Goal: Information Seeking & Learning: Learn about a topic

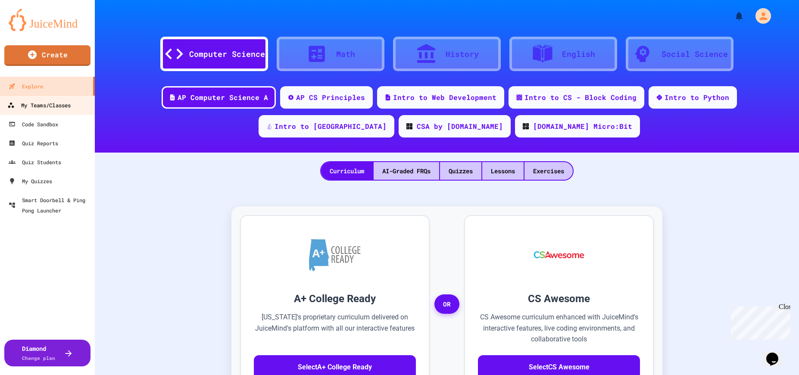
click at [44, 102] on div "My Teams/Classes" at bounding box center [38, 105] width 63 height 11
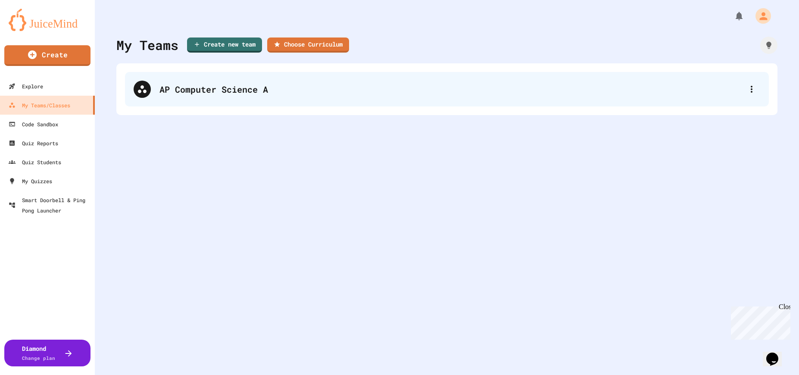
click at [206, 92] on div "AP Computer Science A" at bounding box center [451, 89] width 584 height 13
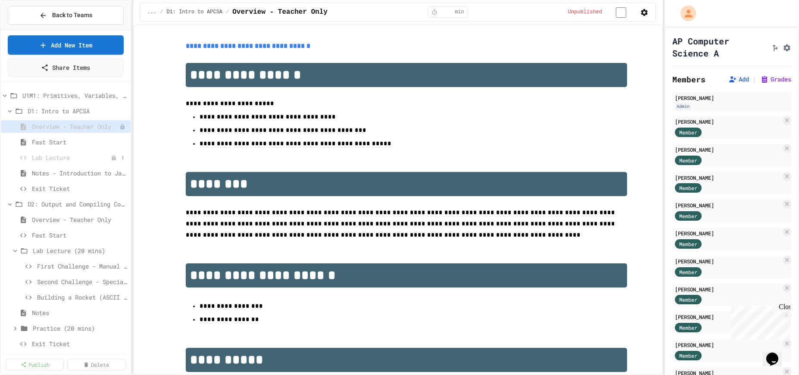
click at [50, 156] on span "Lab Lecture" at bounding box center [71, 157] width 79 height 9
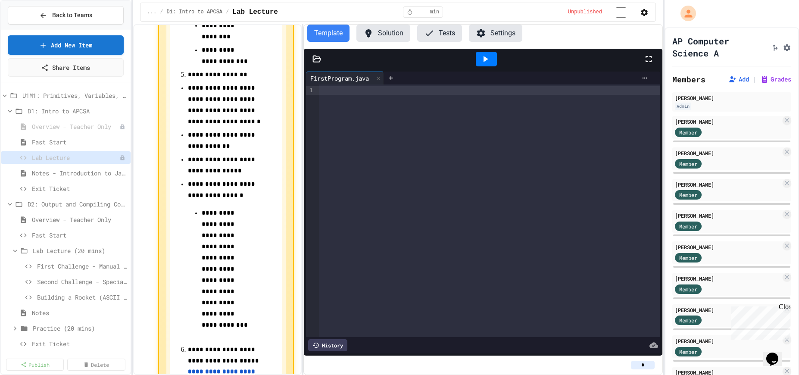
scroll to position [405, 0]
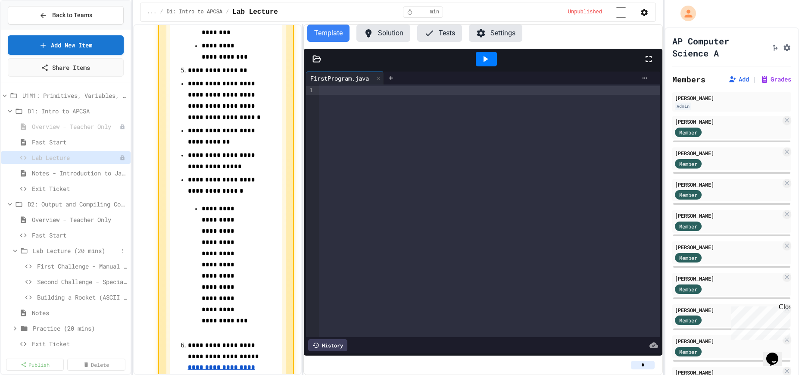
click at [61, 250] on span "Lab Lecture (20 mins)" at bounding box center [76, 250] width 86 height 9
click at [59, 250] on span "Lab Lecture (20 mins)" at bounding box center [76, 250] width 86 height 9
click at [69, 269] on span "First Challenge - Manual Column Alignment" at bounding box center [77, 266] width 81 height 9
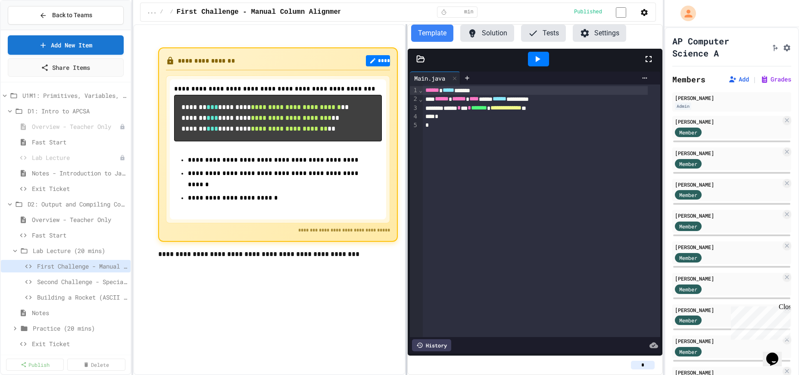
click at [407, 200] on div "**********" at bounding box center [398, 199] width 530 height 351
click at [75, 286] on span "Second Challenge - Special Characters" at bounding box center [77, 281] width 81 height 9
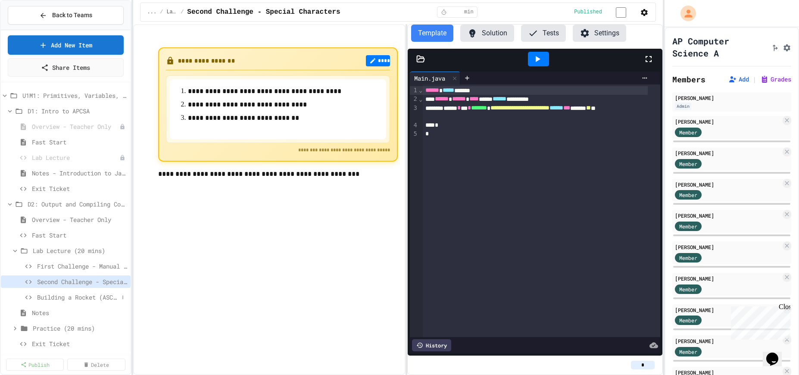
click at [72, 296] on span "Building a Rocket (ASCII Art)" at bounding box center [77, 297] width 81 height 9
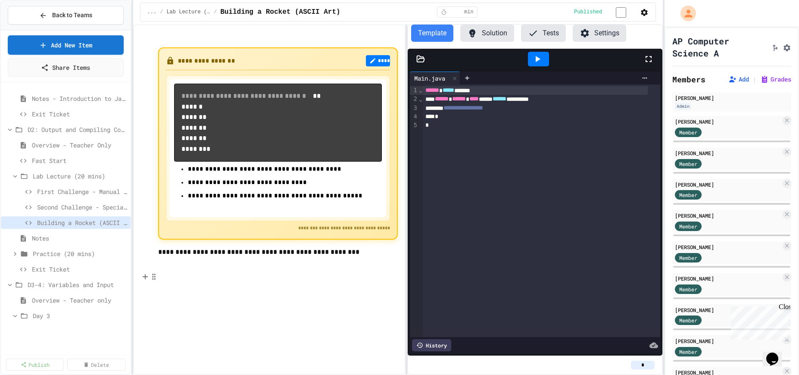
scroll to position [86, 0]
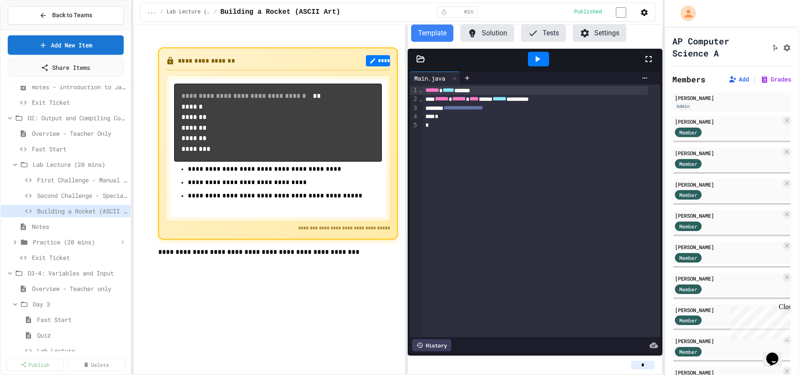
click at [53, 242] on span "Practice (20 mins)" at bounding box center [76, 241] width 86 height 9
click at [63, 287] on span "Problem 2: Mission Log with border" at bounding box center [77, 288] width 81 height 9
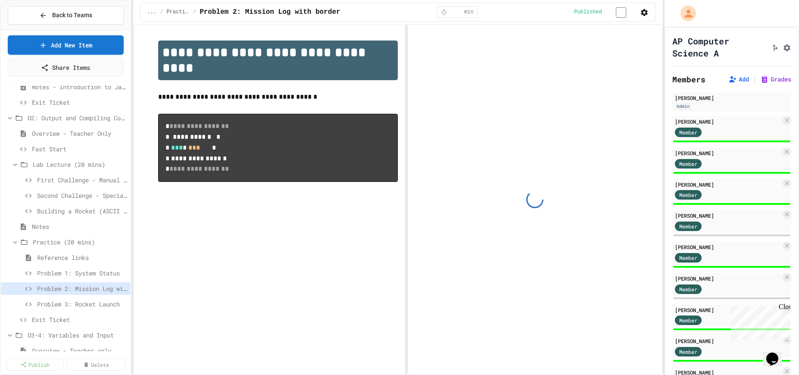
click at [66, 303] on span "Problem 3: Rocket Launch" at bounding box center [82, 304] width 90 height 9
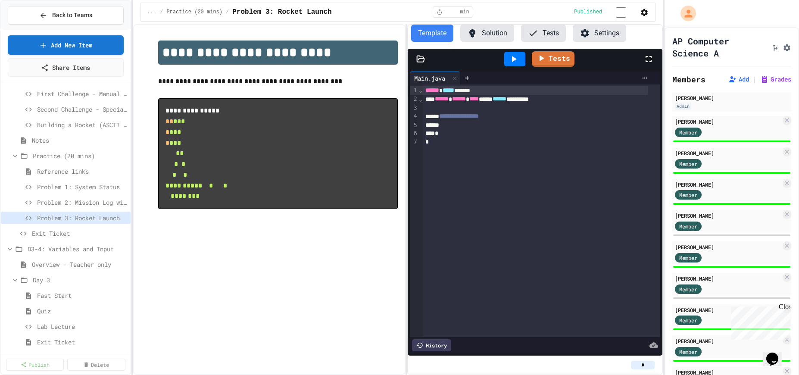
scroll to position [215, 0]
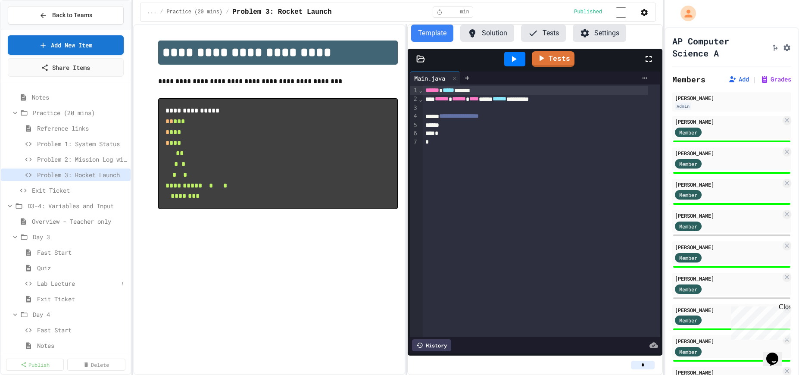
click at [57, 287] on span "Lab Lecture" at bounding box center [77, 283] width 81 height 9
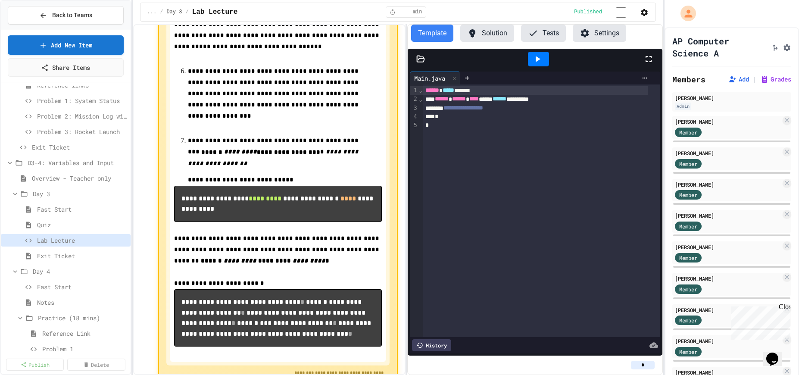
scroll to position [681, 0]
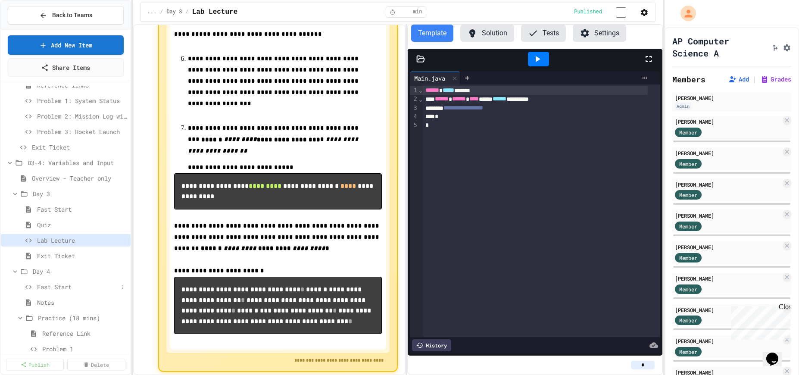
click at [55, 287] on span "Fast Start" at bounding box center [77, 286] width 81 height 9
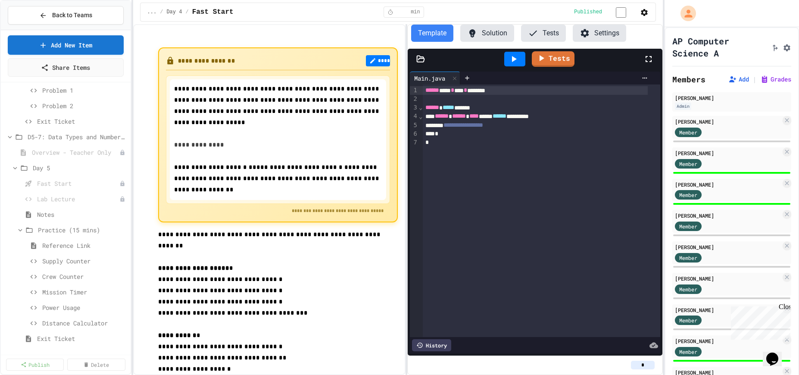
click at [642, 11] on icon "button" at bounding box center [644, 12] width 7 height 7
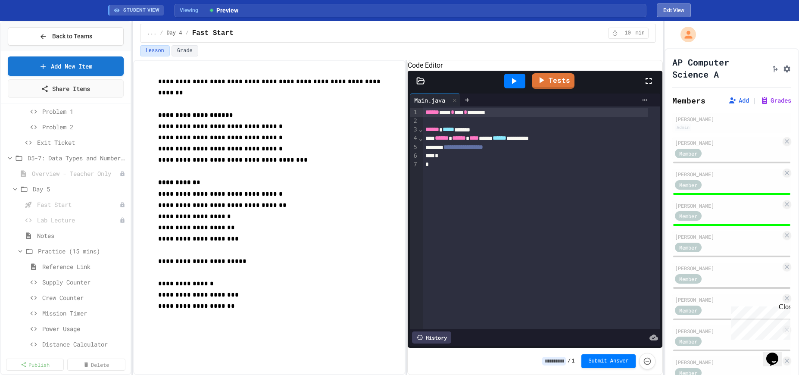
click at [670, 12] on button "Exit View" at bounding box center [674, 10] width 34 height 14
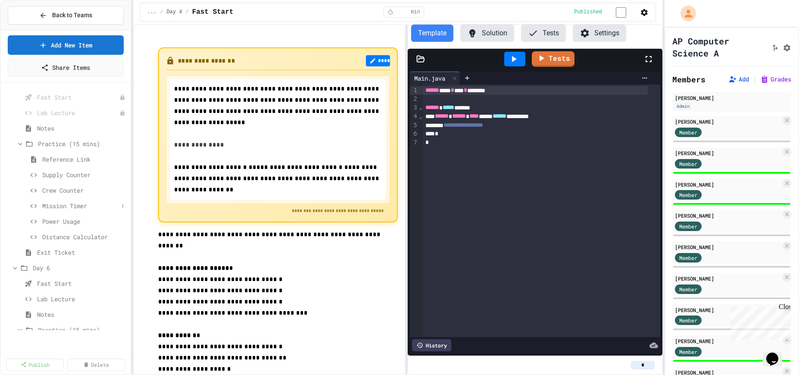
scroll to position [560, 0]
click at [65, 218] on span "Supply Counter" at bounding box center [80, 217] width 76 height 9
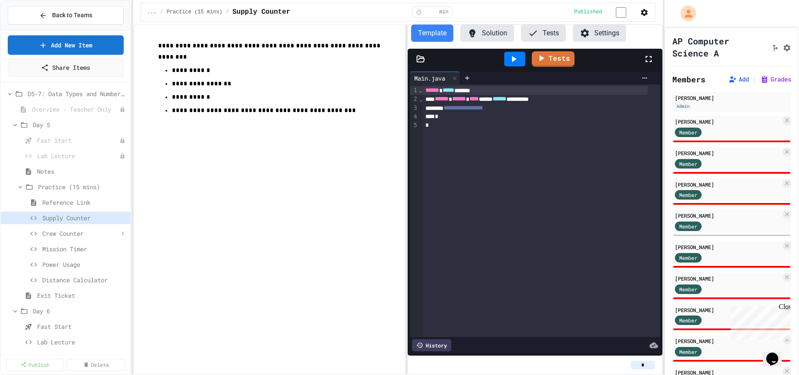
click at [60, 233] on span "Crew Counter" at bounding box center [80, 233] width 76 height 9
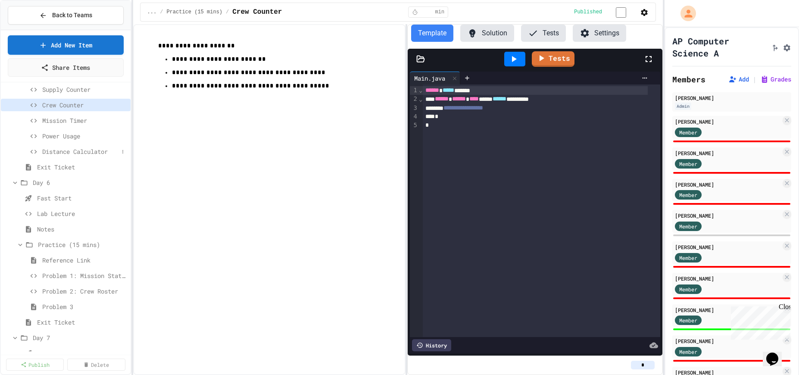
scroll to position [690, 0]
click at [51, 213] on span "Lab Lecture" at bounding box center [77, 212] width 81 height 9
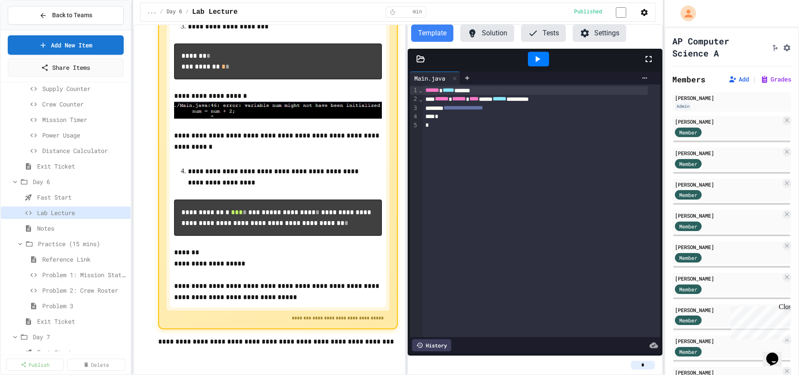
scroll to position [620, 0]
click at [55, 276] on span "Problem 1: Mission Status Display" at bounding box center [80, 274] width 76 height 9
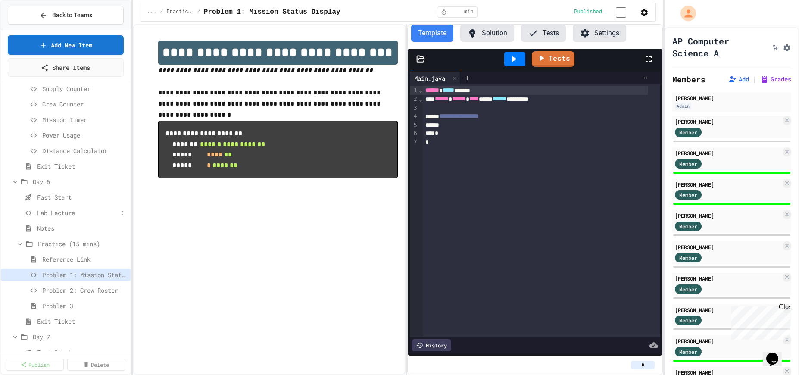
click at [53, 214] on span "Lab Lecture" at bounding box center [77, 212] width 81 height 9
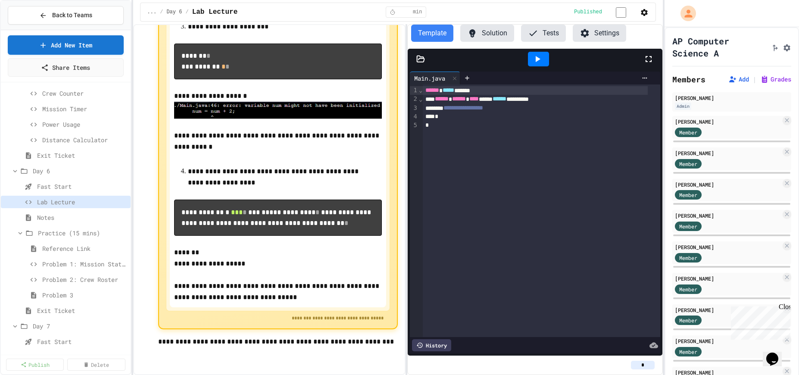
scroll to position [690, 0]
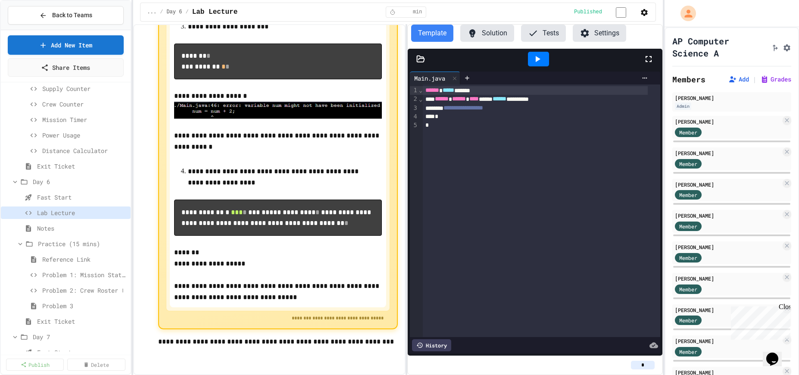
click at [61, 293] on span "Problem 2: Crew Roster" at bounding box center [80, 290] width 76 height 9
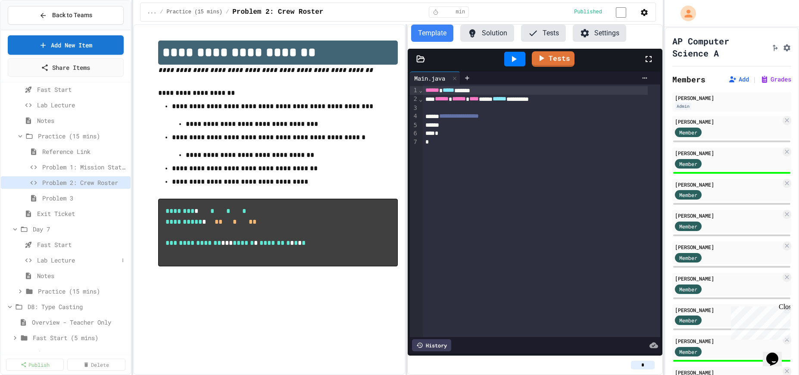
scroll to position [819, 0]
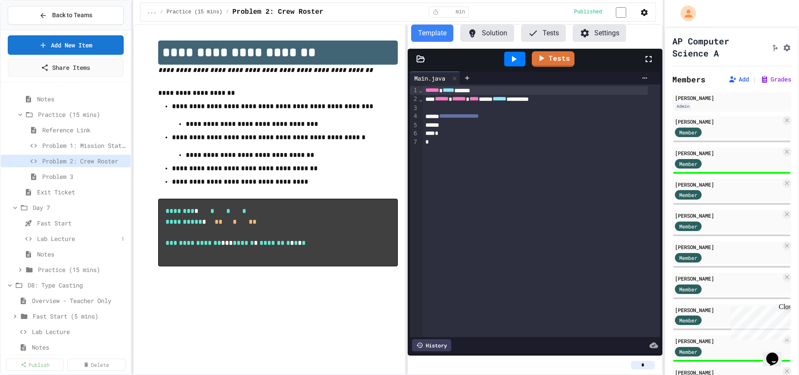
click at [52, 238] on span "Lab Lecture" at bounding box center [77, 238] width 81 height 9
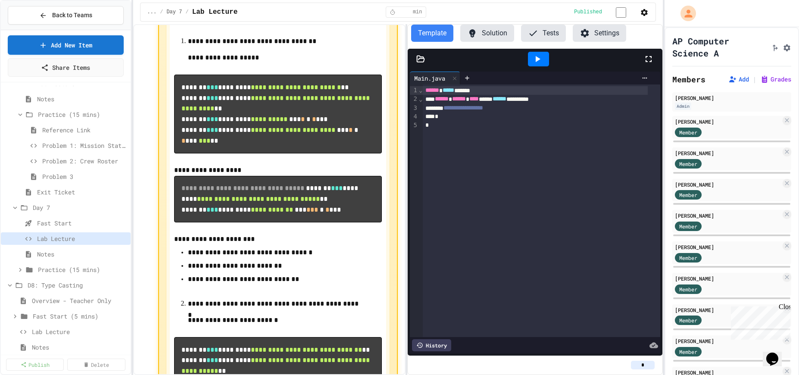
scroll to position [86, 0]
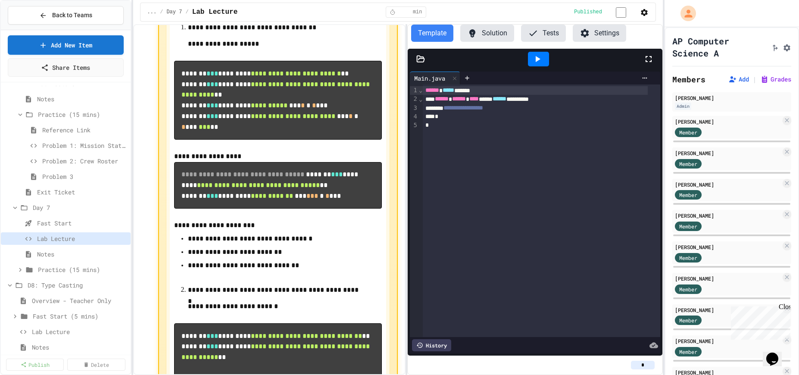
click at [644, 12] on icon "button" at bounding box center [644, 12] width 7 height 7
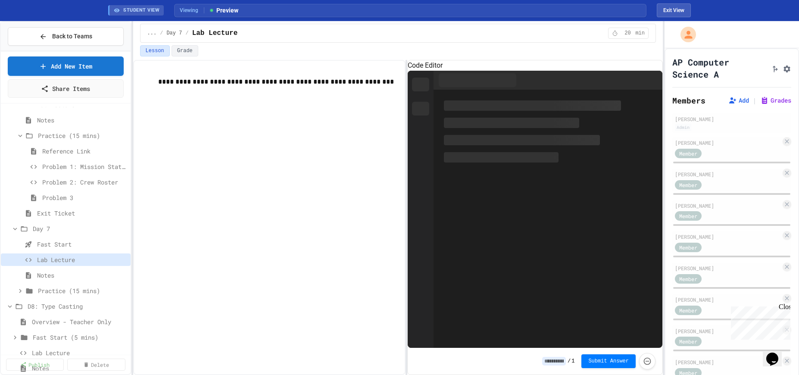
scroll to position [0, 0]
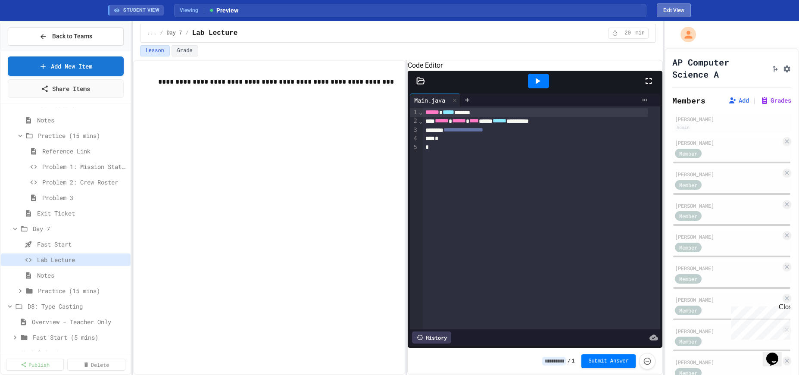
click at [675, 10] on button "Exit View" at bounding box center [674, 10] width 34 height 14
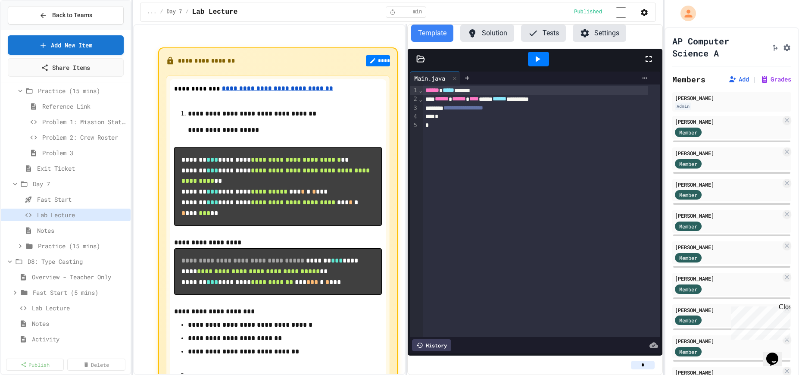
scroll to position [862, 0]
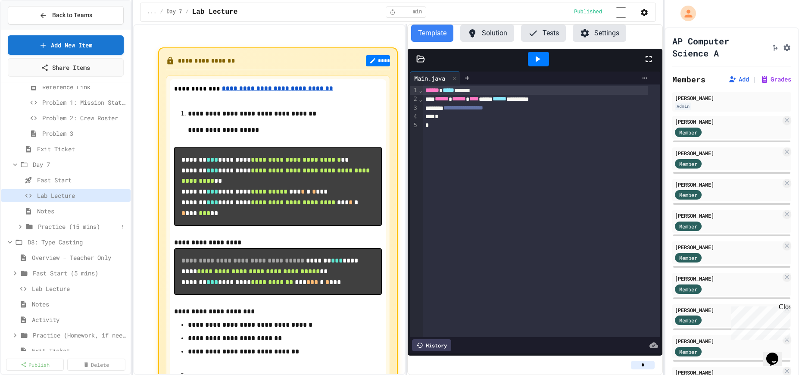
click at [18, 226] on icon at bounding box center [20, 227] width 8 height 8
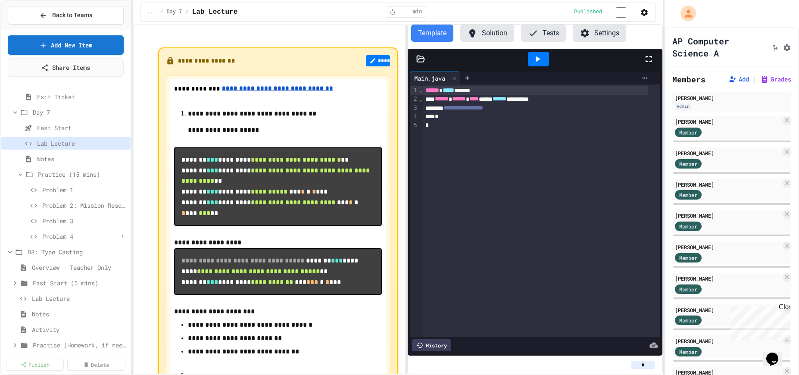
scroll to position [948, 0]
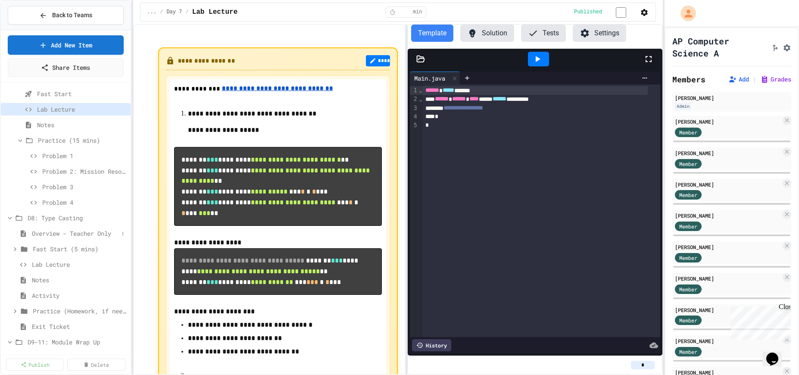
click at [51, 234] on span "Overview - Teacher Only" at bounding box center [75, 233] width 87 height 9
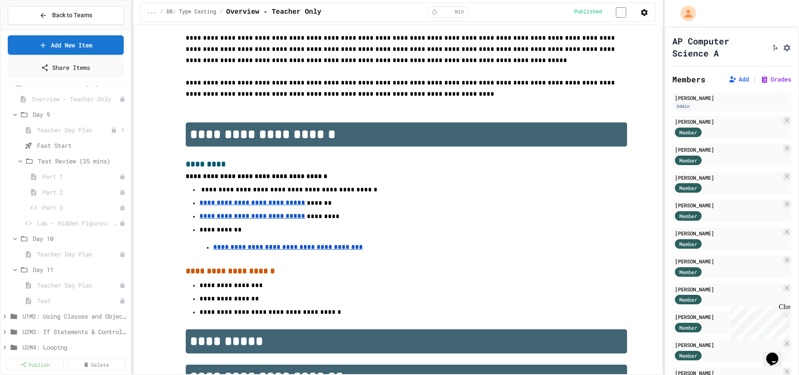
scroll to position [1250, 0]
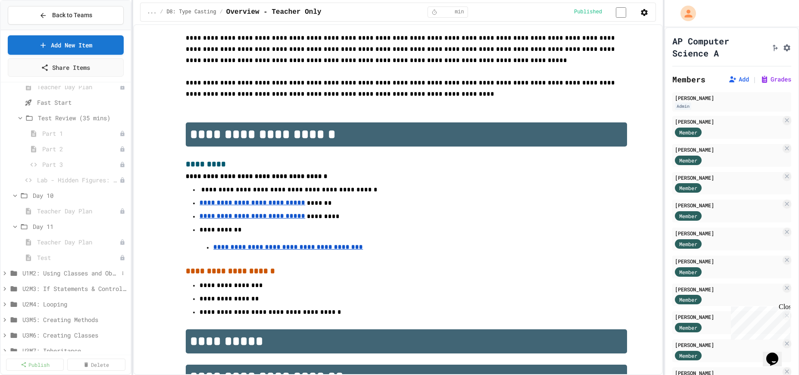
click at [4, 273] on icon at bounding box center [5, 273] width 8 height 8
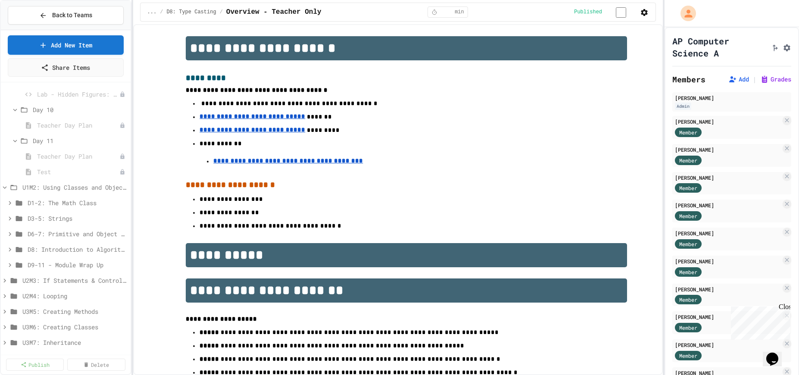
scroll to position [1336, 0]
click at [6, 186] on icon at bounding box center [5, 187] width 8 height 8
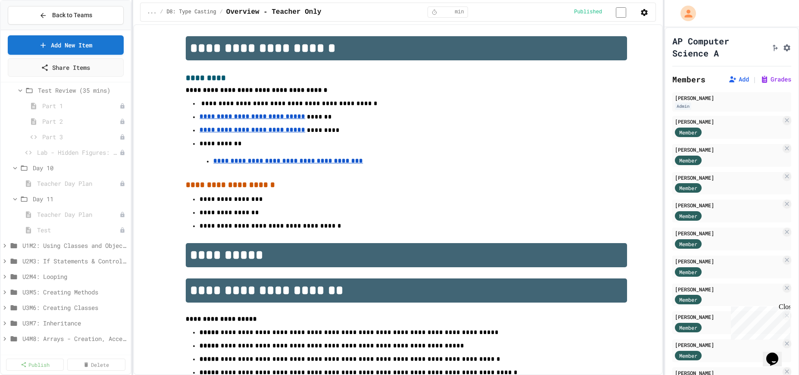
scroll to position [1277, 0]
click at [256, 113] on u "**********" at bounding box center [253, 116] width 106 height 6
click at [273, 96] on link "[URL][DOMAIN_NAME]" at bounding box center [268, 95] width 61 height 9
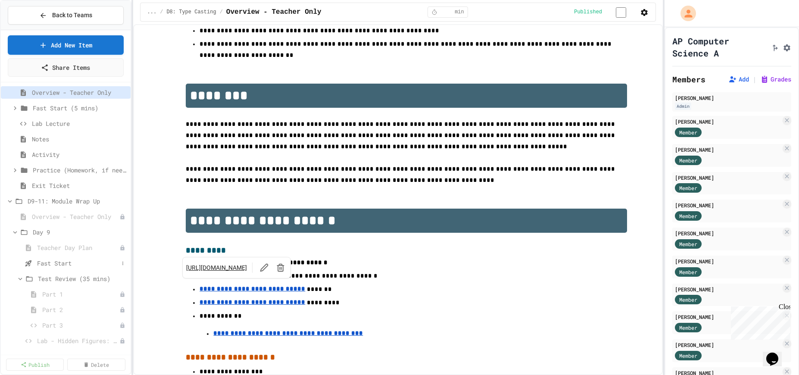
scroll to position [1062, 0]
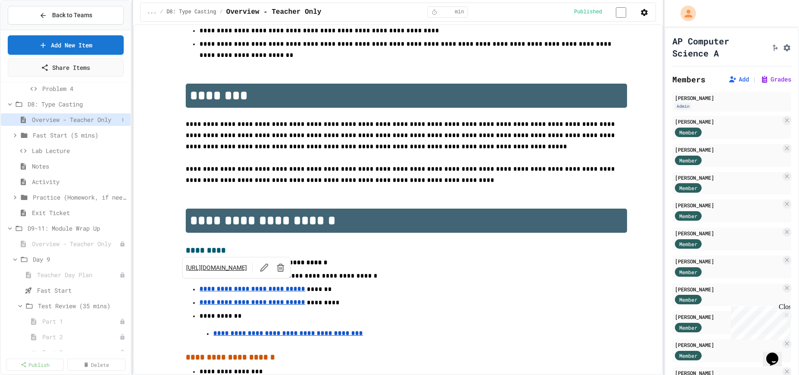
click at [73, 119] on span "Overview - Teacher Only" at bounding box center [75, 119] width 87 height 9
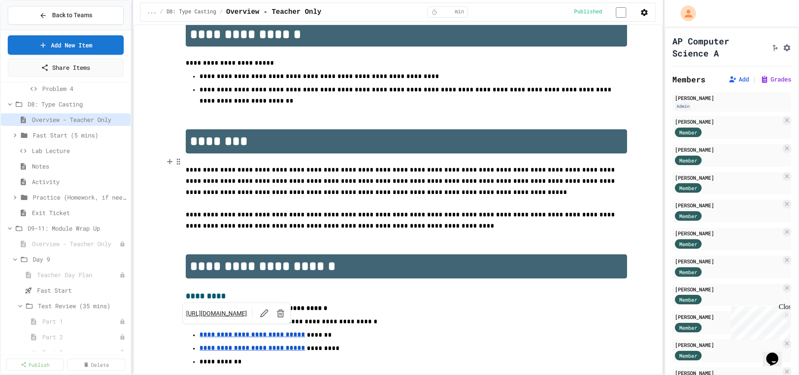
scroll to position [0, 0]
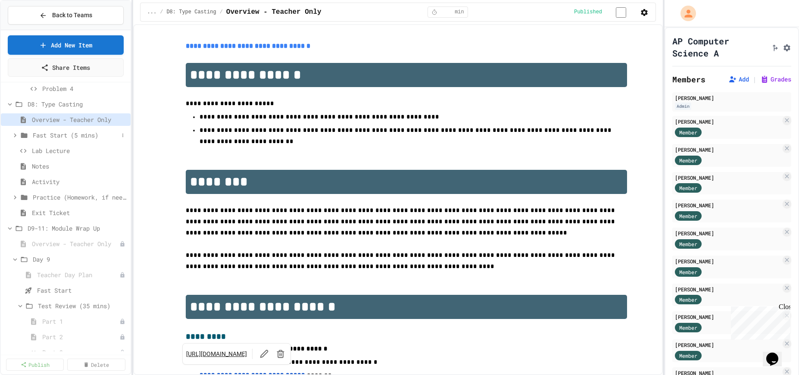
click at [13, 135] on icon at bounding box center [15, 135] width 8 height 8
click at [60, 150] on span "Fast Start pt.1" at bounding box center [77, 150] width 81 height 9
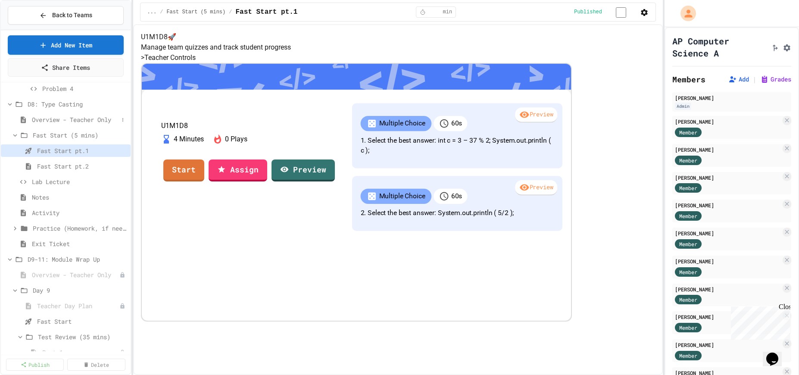
click at [58, 115] on span "Overview - Teacher Only" at bounding box center [75, 119] width 87 height 9
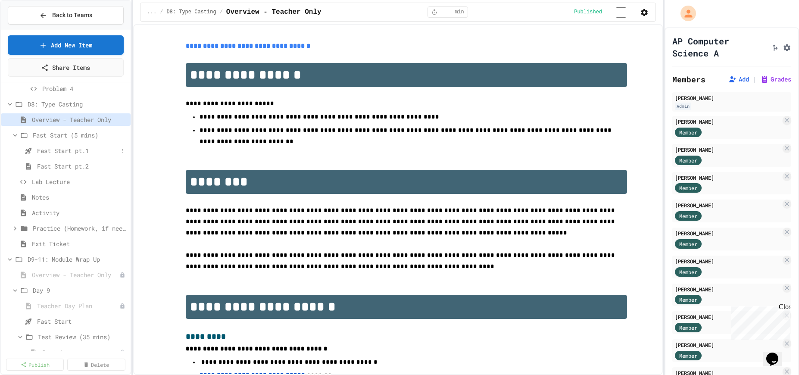
click at [51, 150] on span "Fast Start pt.1" at bounding box center [77, 150] width 81 height 9
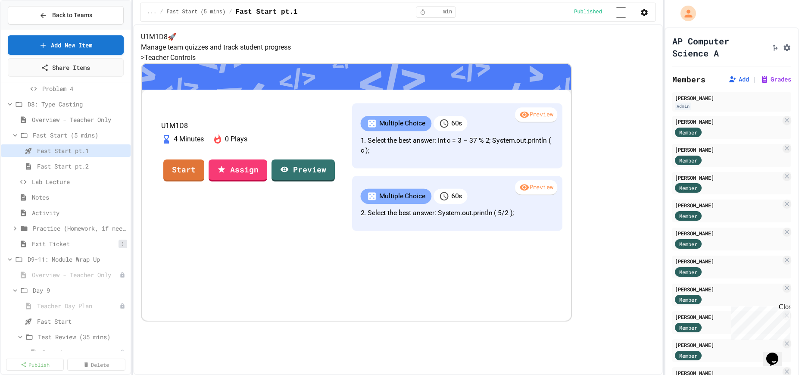
scroll to position [1105, 0]
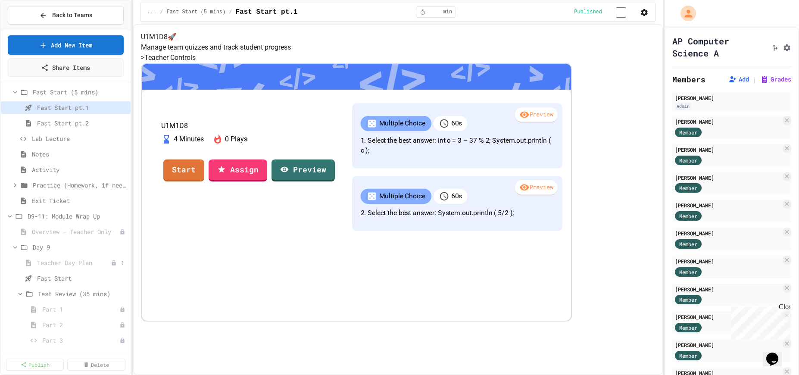
click at [59, 265] on span "Teacher Day Plan" at bounding box center [74, 262] width 74 height 9
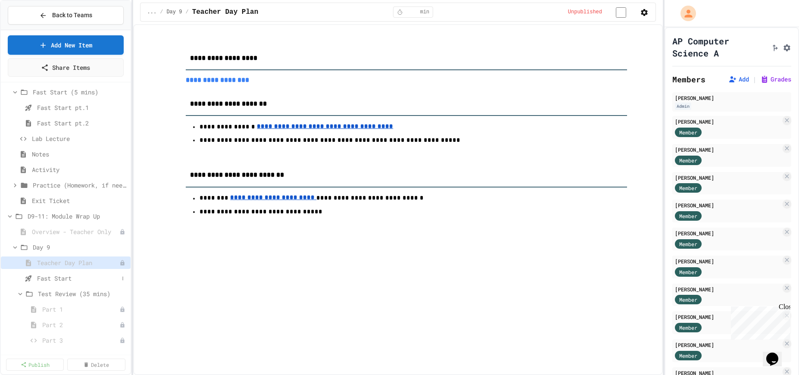
click at [55, 279] on span "Fast Start" at bounding box center [77, 278] width 81 height 9
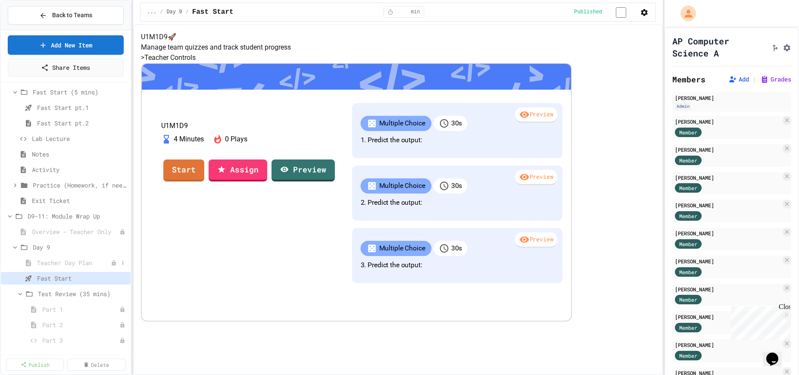
click at [48, 262] on span "Teacher Day Plan" at bounding box center [74, 262] width 74 height 9
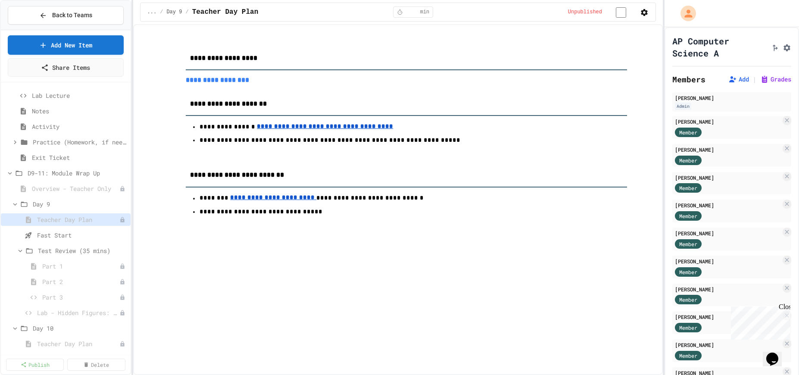
scroll to position [1191, 0]
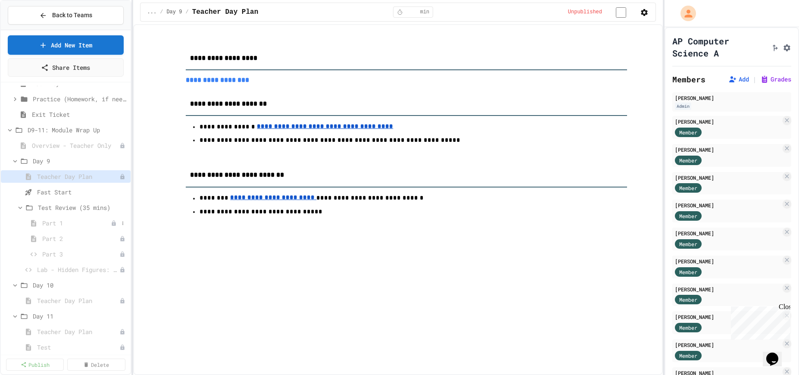
click at [50, 225] on span "Part 1" at bounding box center [76, 222] width 69 height 9
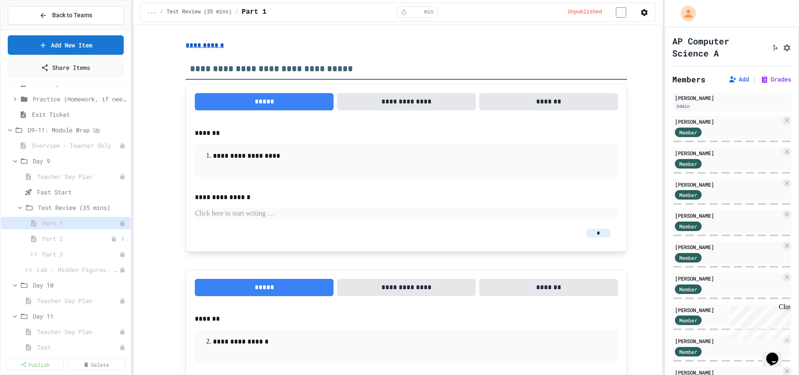
click at [47, 241] on span "Part 2" at bounding box center [76, 238] width 69 height 9
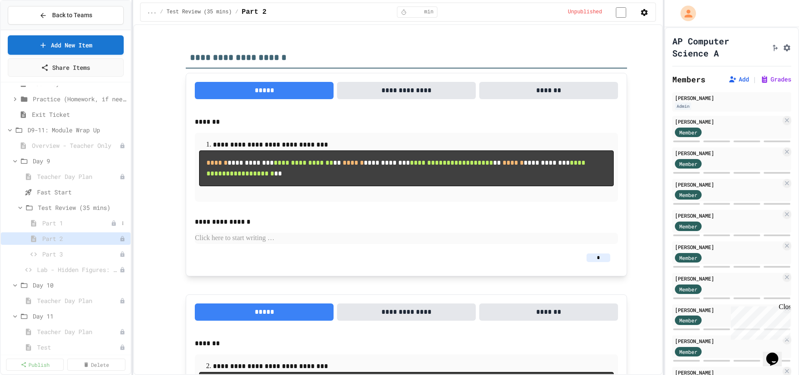
click at [48, 220] on span "Part 1" at bounding box center [76, 222] width 69 height 9
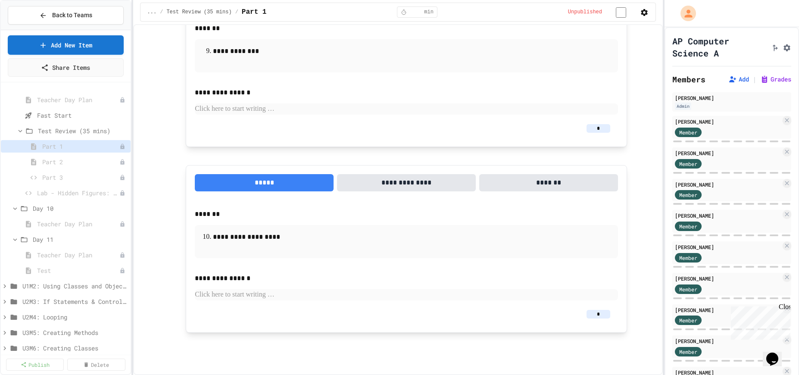
scroll to position [1179, 0]
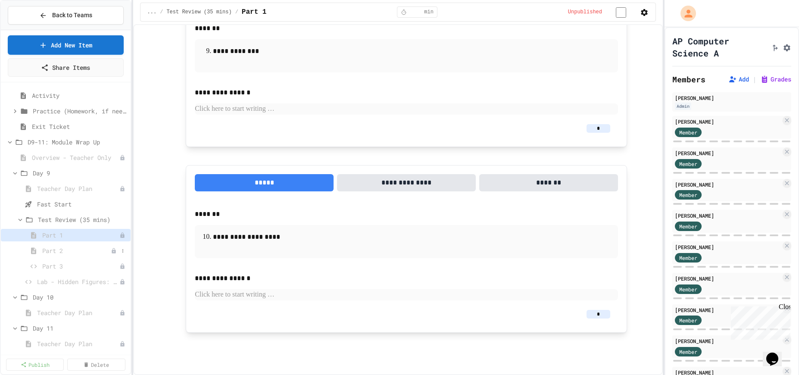
click at [56, 254] on span "Part 2" at bounding box center [76, 250] width 69 height 9
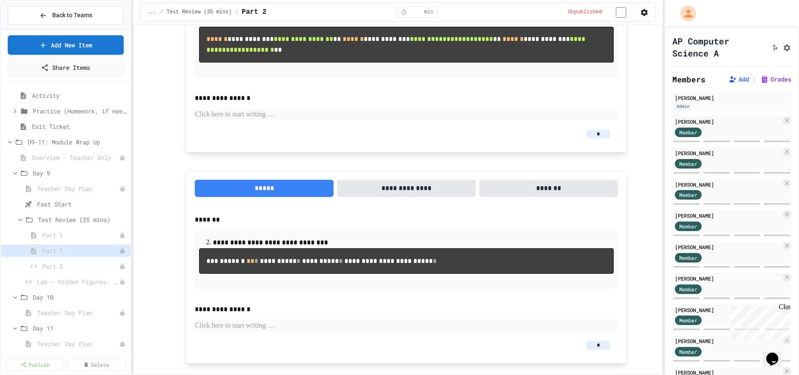
scroll to position [172, 0]
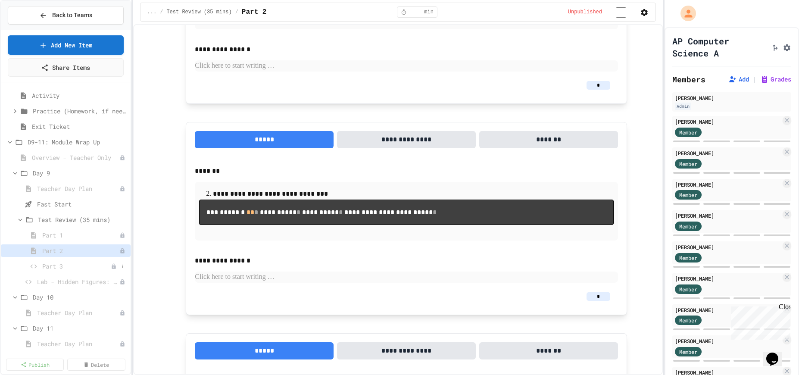
click at [50, 263] on span "Part 3" at bounding box center [76, 266] width 69 height 9
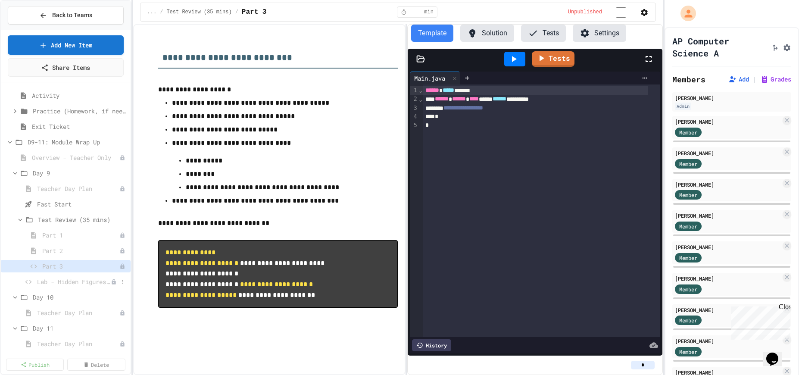
click at [54, 282] on span "Lab - Hidden Figures: Launch Weight Calculator" at bounding box center [74, 281] width 74 height 9
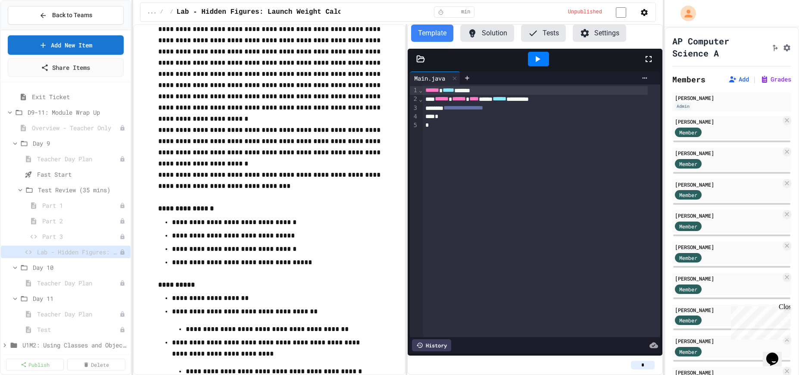
scroll to position [1265, 0]
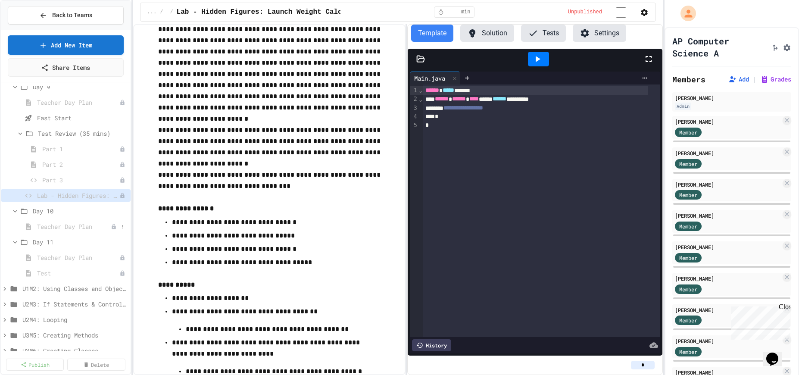
click at [56, 227] on span "Teacher Day Plan" at bounding box center [74, 226] width 74 height 9
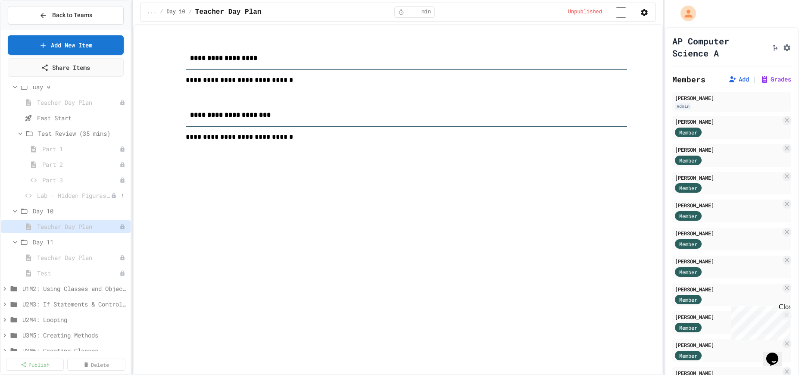
click at [54, 195] on span "Lab - Hidden Figures: Launch Weight Calculator" at bounding box center [74, 195] width 74 height 9
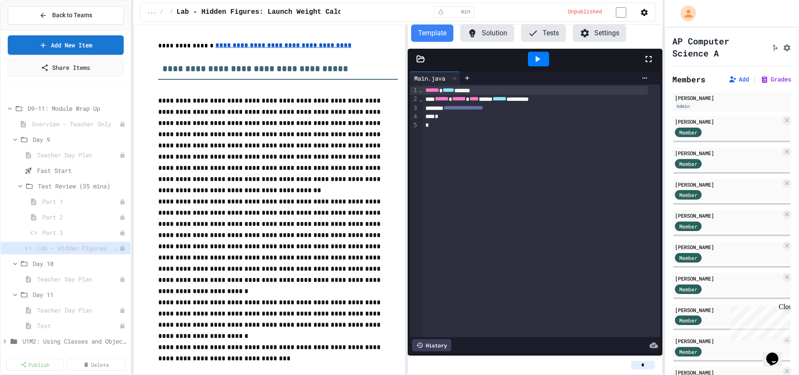
scroll to position [1265, 0]
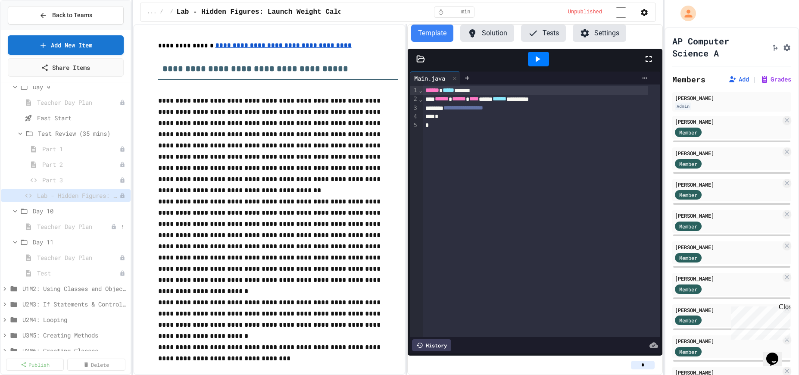
click at [49, 231] on div "Teacher Day Plan" at bounding box center [66, 226] width 130 height 12
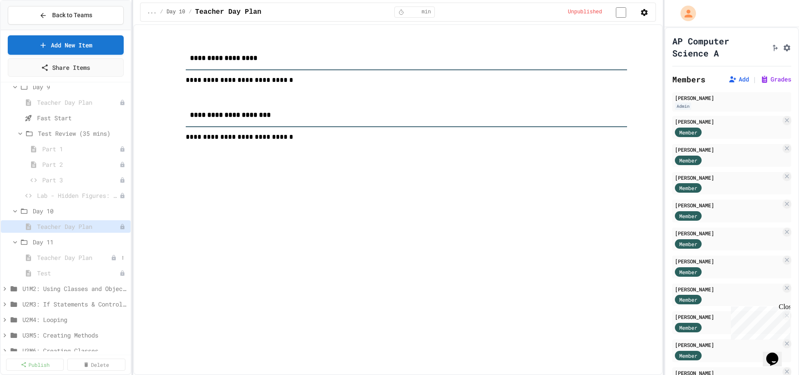
click at [54, 257] on span "Teacher Day Plan" at bounding box center [74, 257] width 74 height 9
